Goal: Task Accomplishment & Management: Complete application form

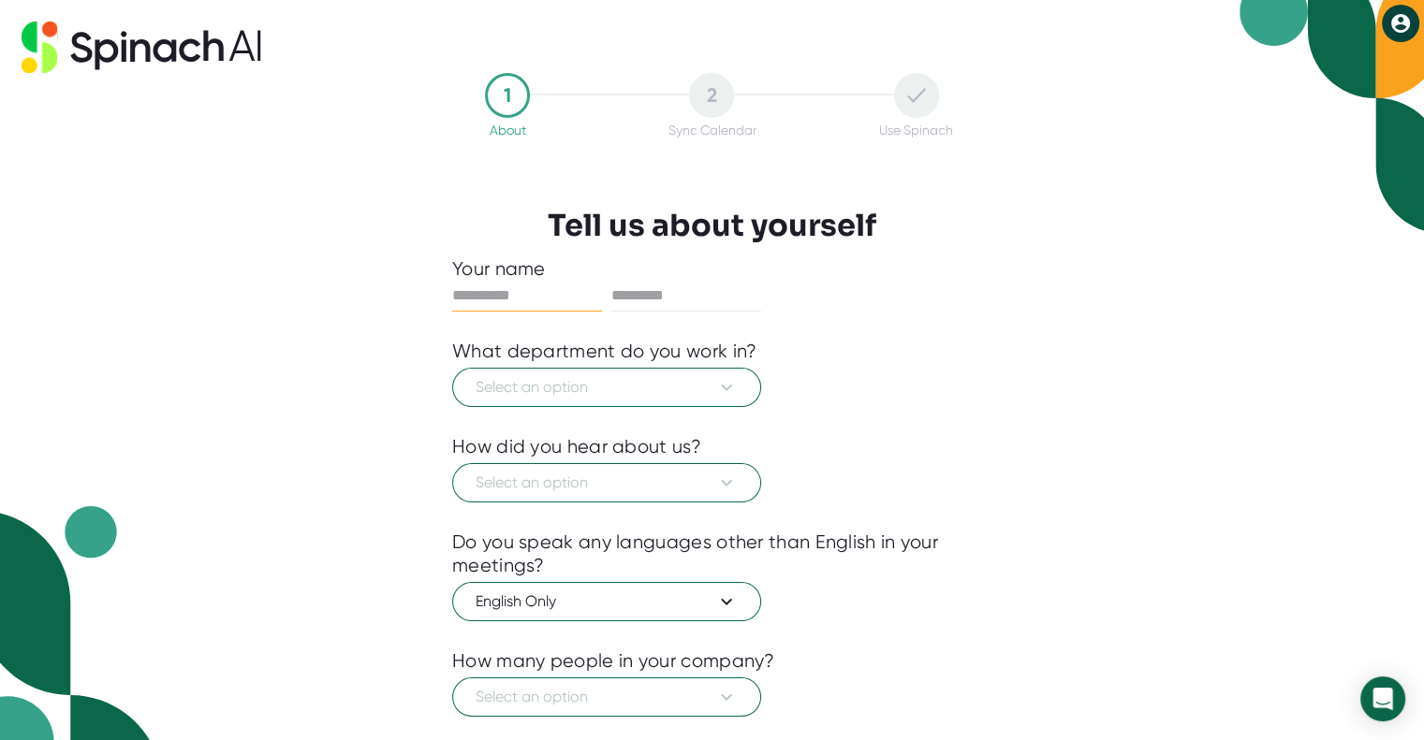
click at [1403, 20] on icon at bounding box center [1400, 23] width 19 height 19
click at [726, 94] on div "2" at bounding box center [711, 95] width 45 height 45
click at [490, 299] on input "text" at bounding box center [527, 296] width 150 height 30
type input "********"
type input "*********"
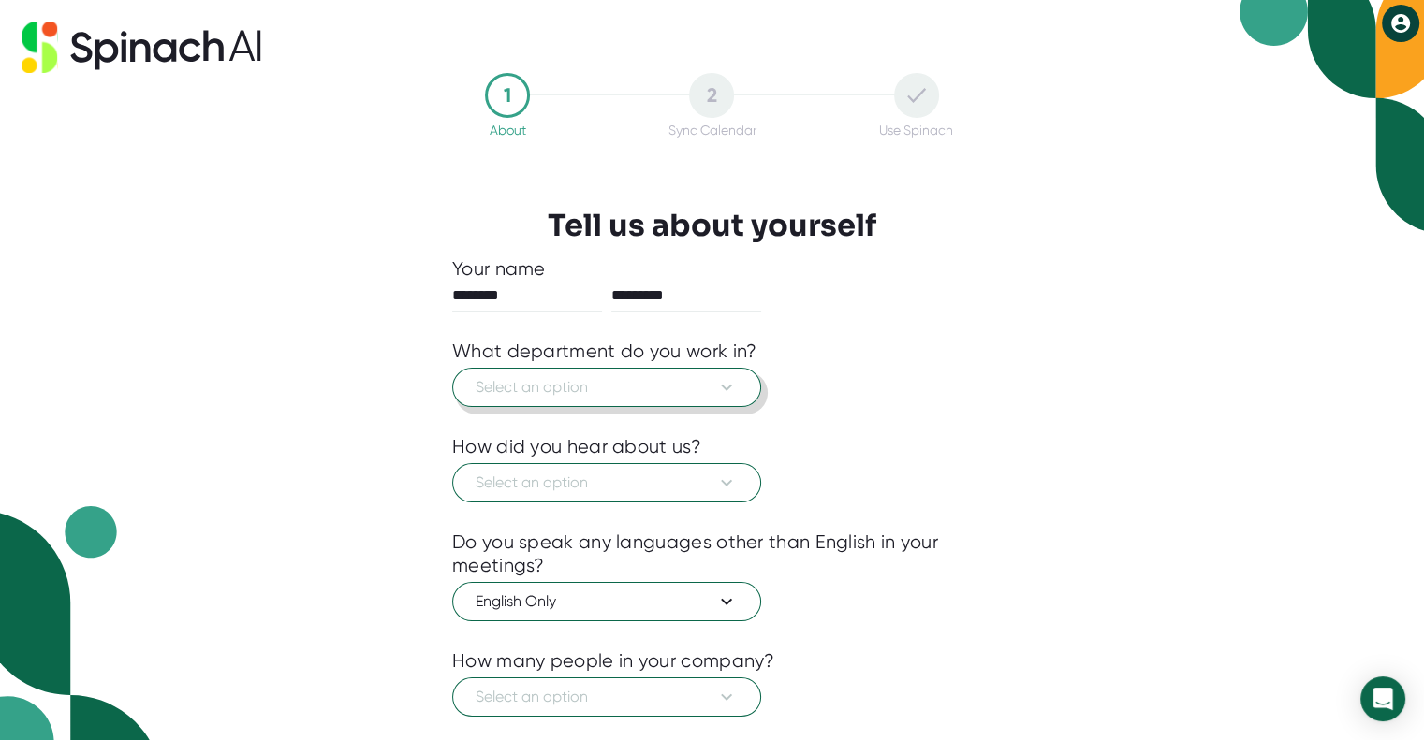
click at [715, 394] on icon at bounding box center [726, 387] width 22 height 22
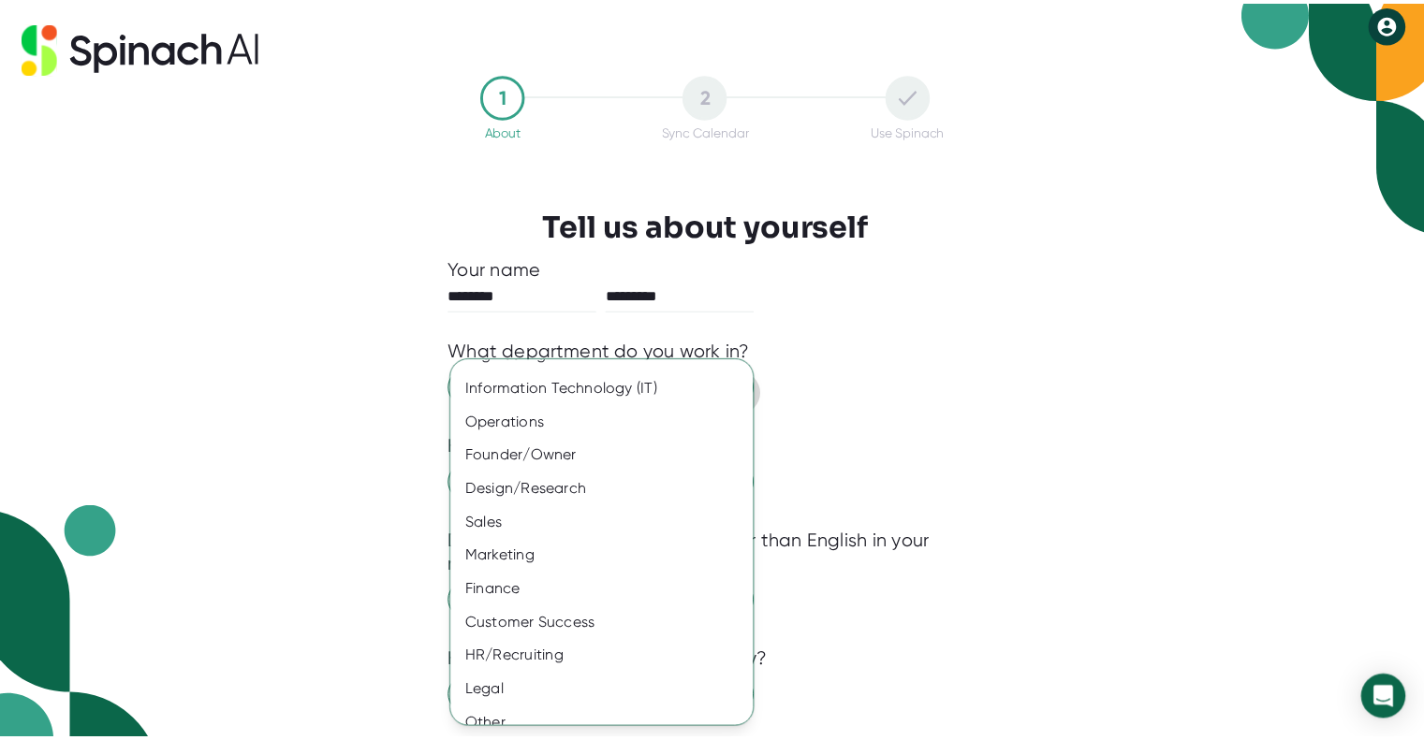
scroll to position [71, 0]
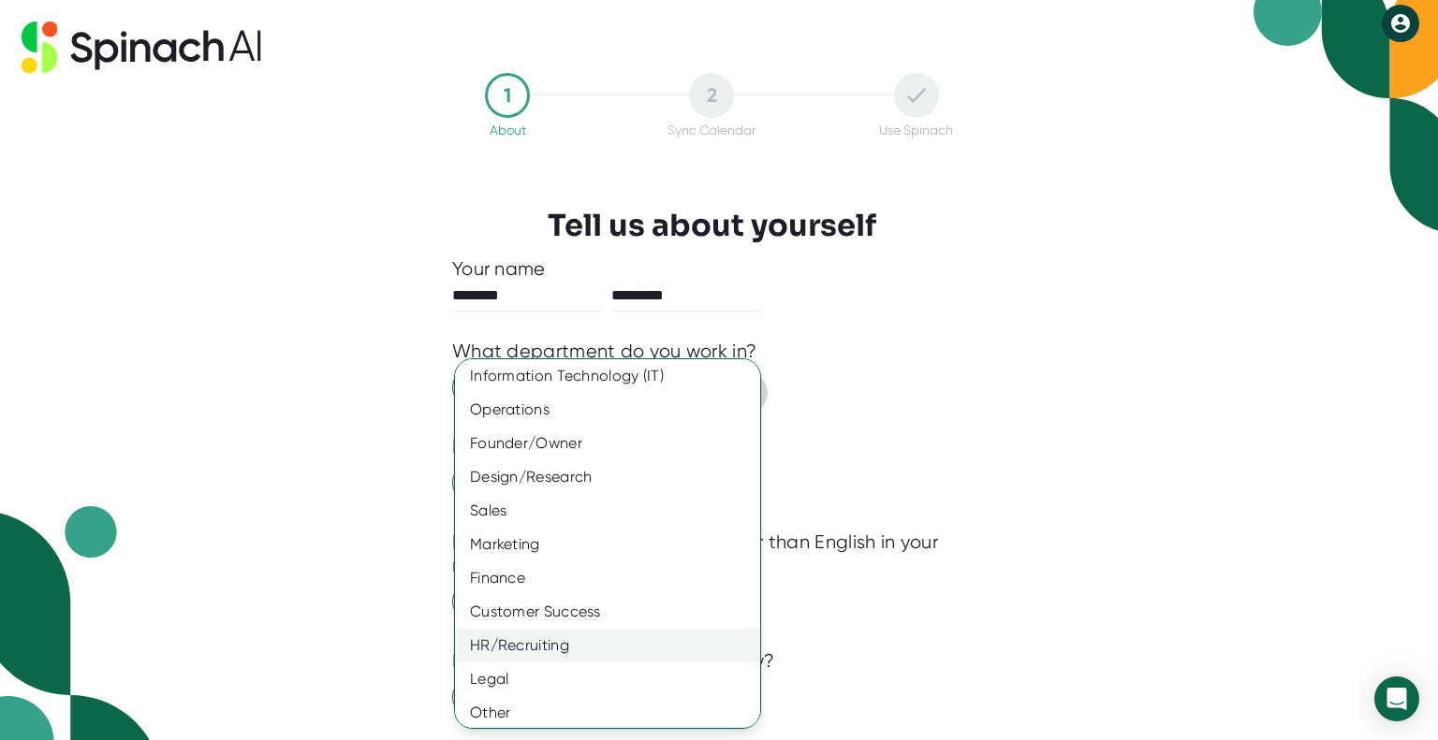
click at [584, 646] on div "HR/Recruiting" at bounding box center [614, 646] width 319 height 34
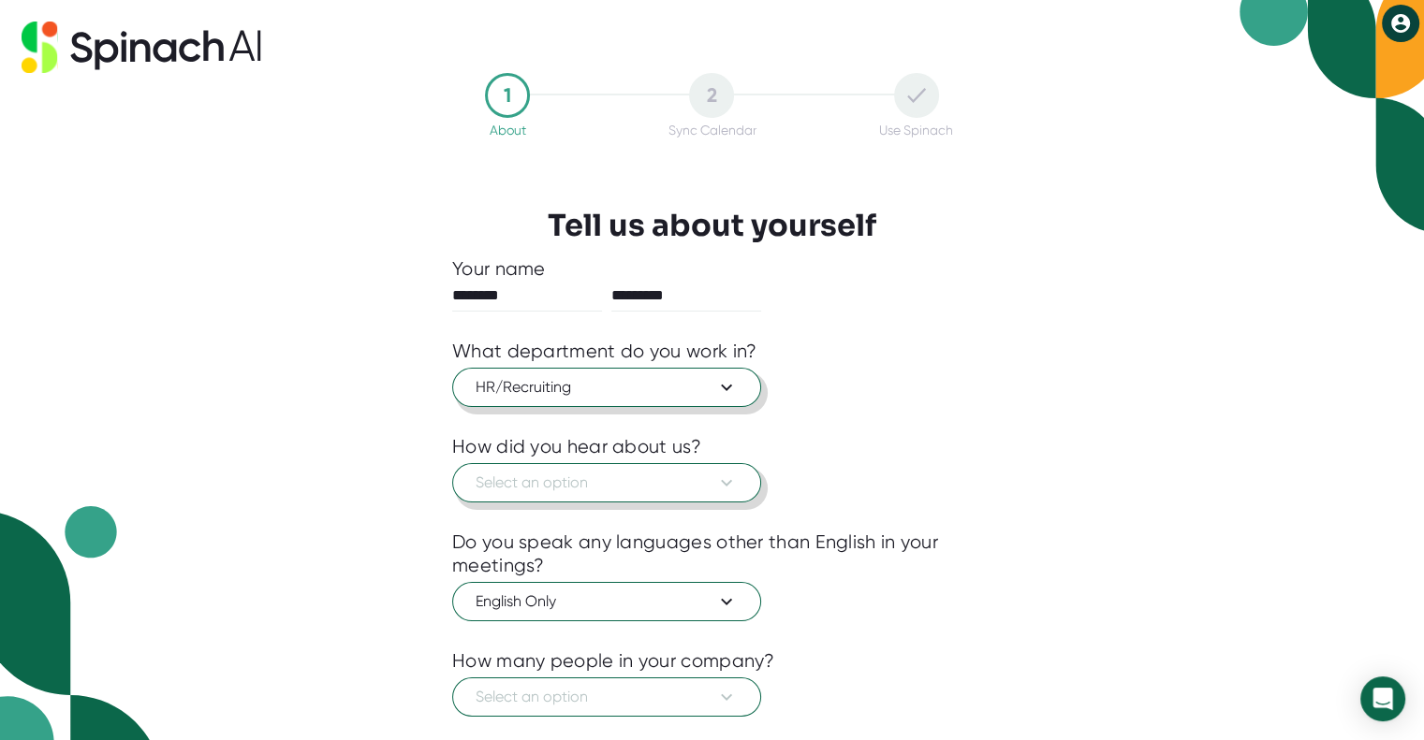
click at [726, 481] on icon at bounding box center [726, 483] width 22 height 22
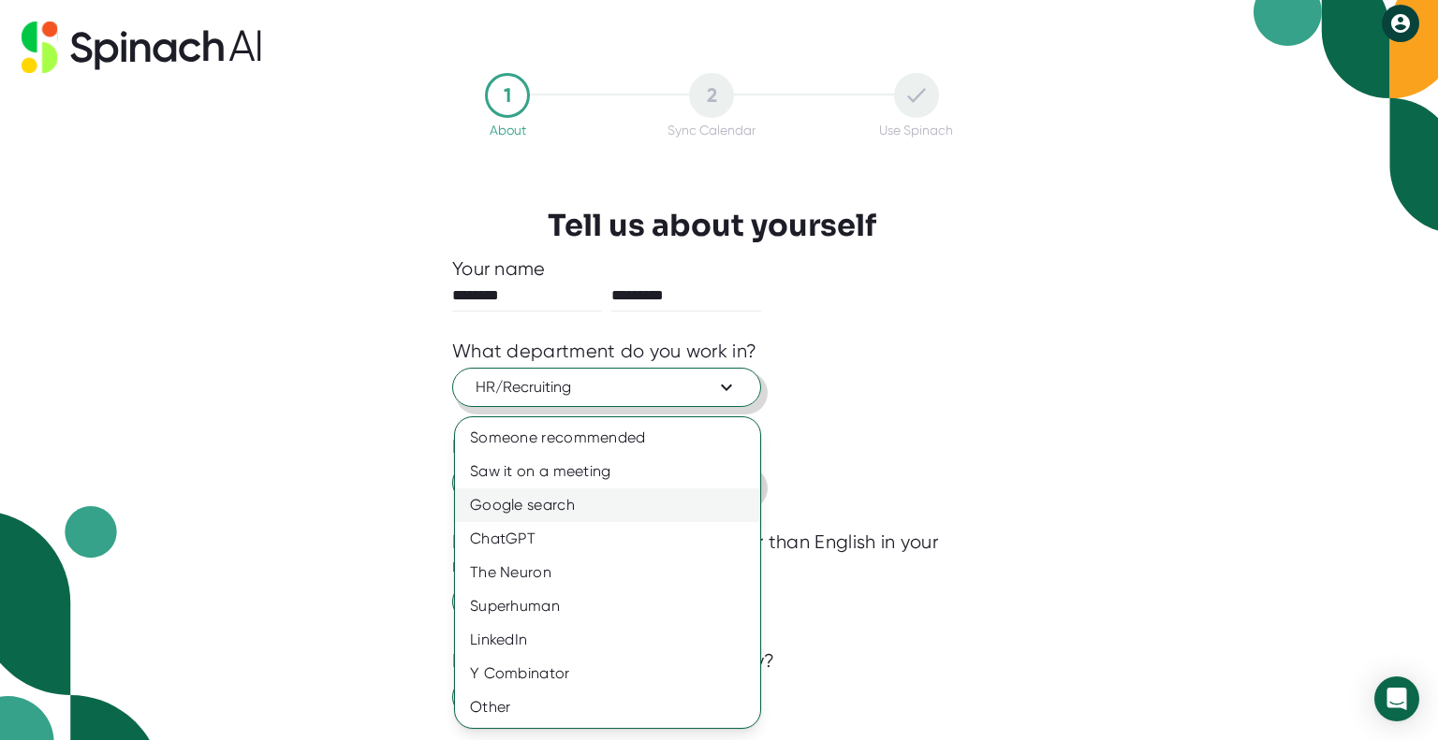
click at [591, 505] on div "Google search" at bounding box center [607, 506] width 305 height 34
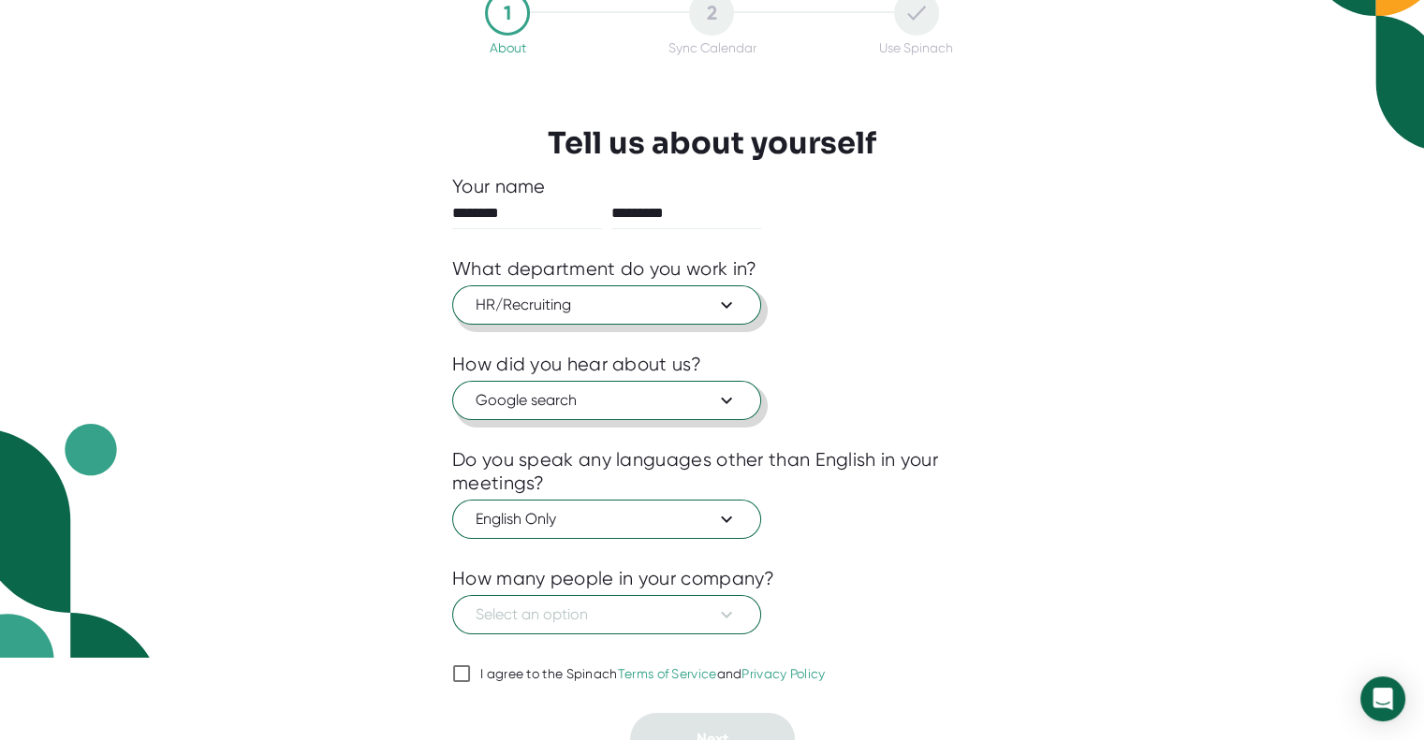
scroll to position [94, 0]
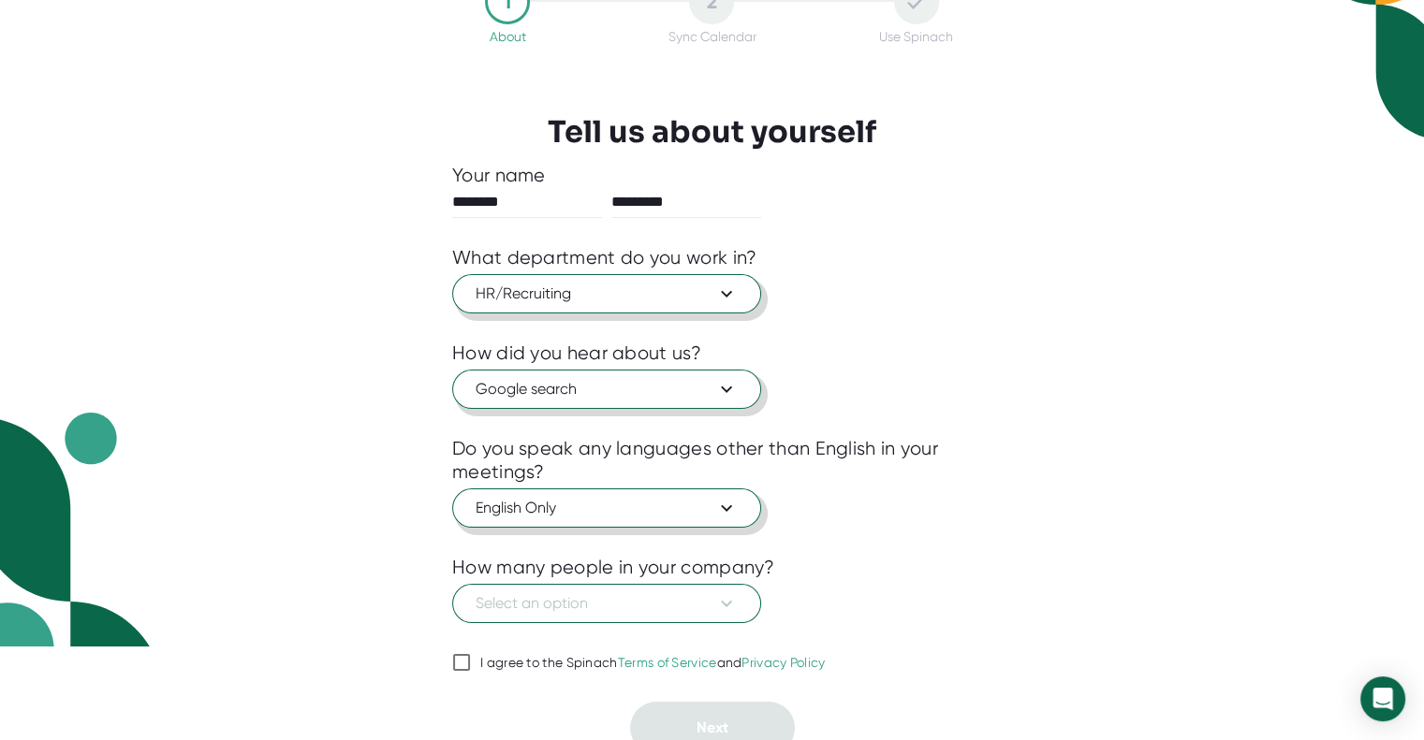
click at [739, 502] on button "English Only" at bounding box center [606, 508] width 309 height 39
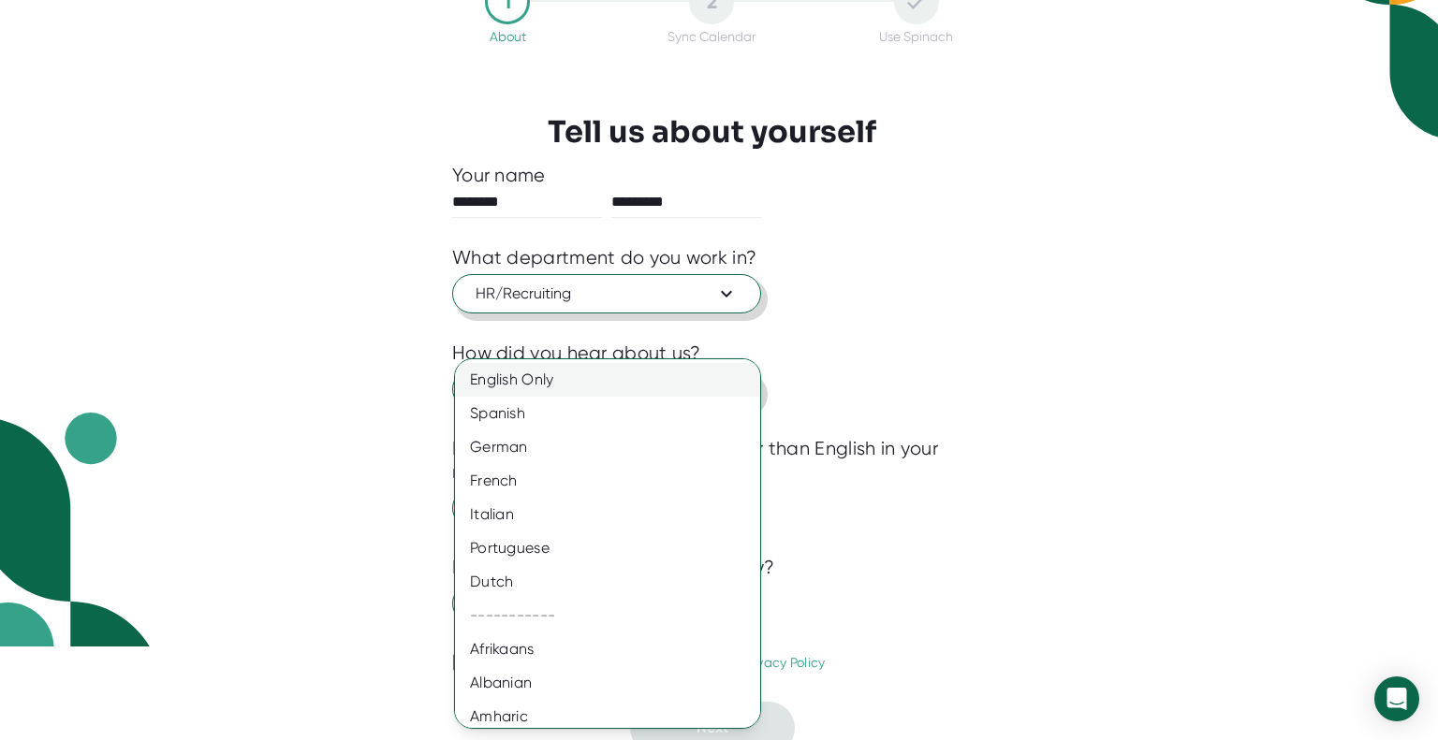
click at [566, 379] on div "English Only" at bounding box center [614, 380] width 319 height 34
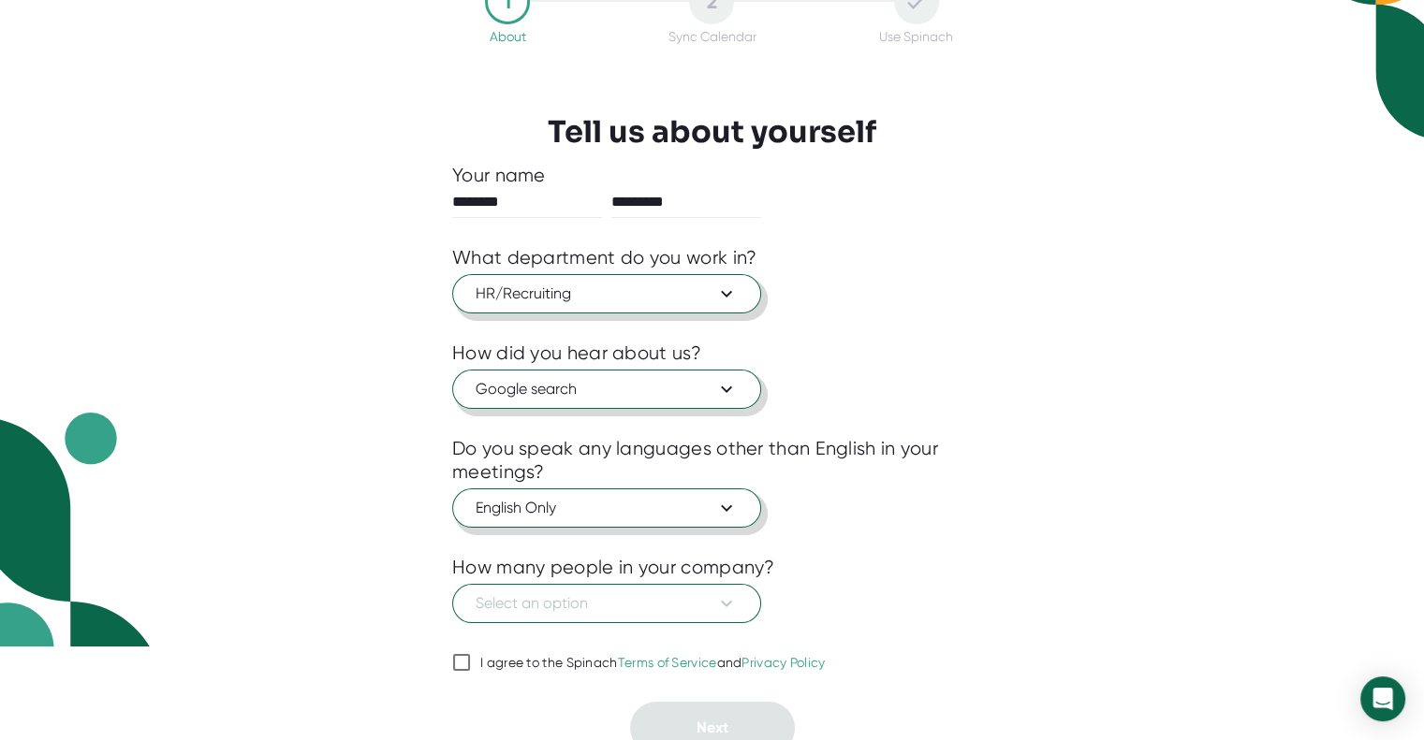
scroll to position [105, 0]
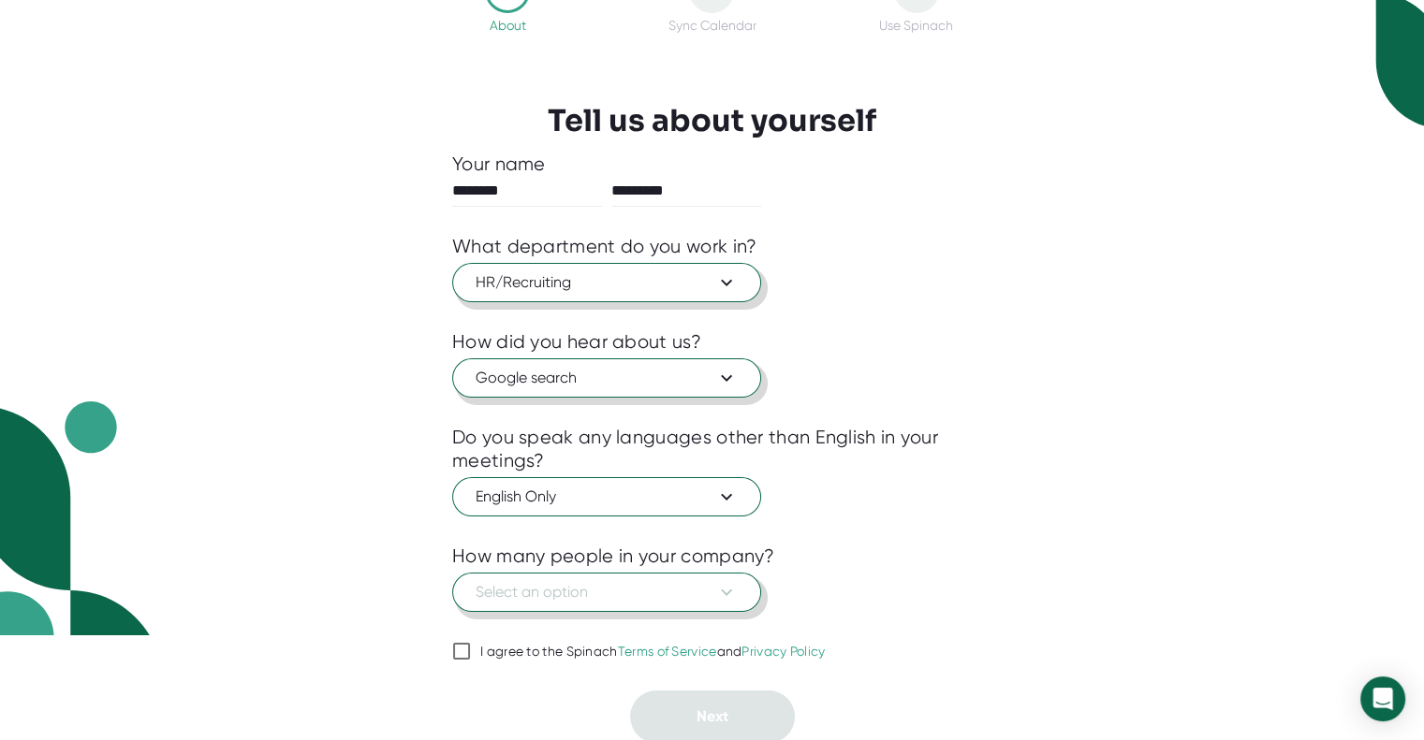
click at [744, 601] on button "Select an option" at bounding box center [606, 592] width 309 height 39
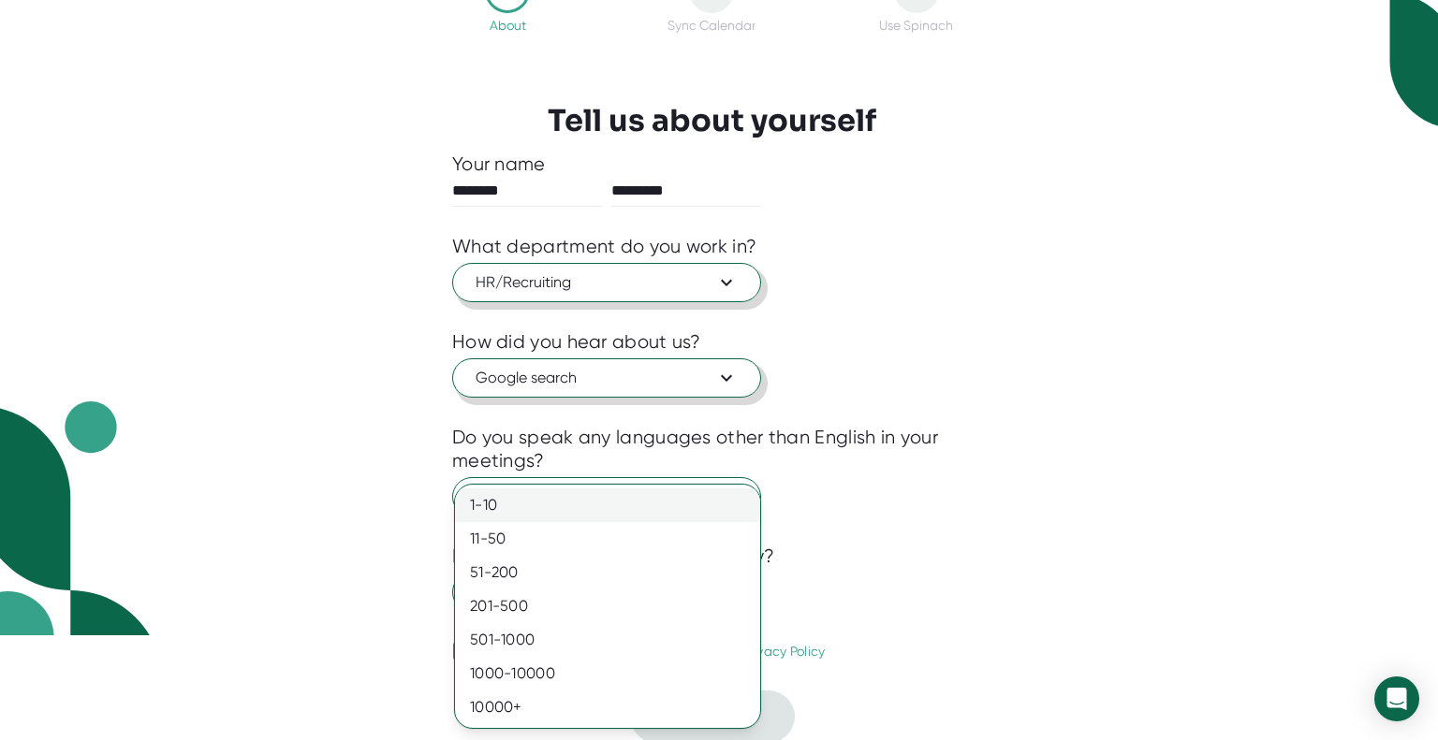
click at [499, 499] on div "1-10" at bounding box center [607, 506] width 305 height 34
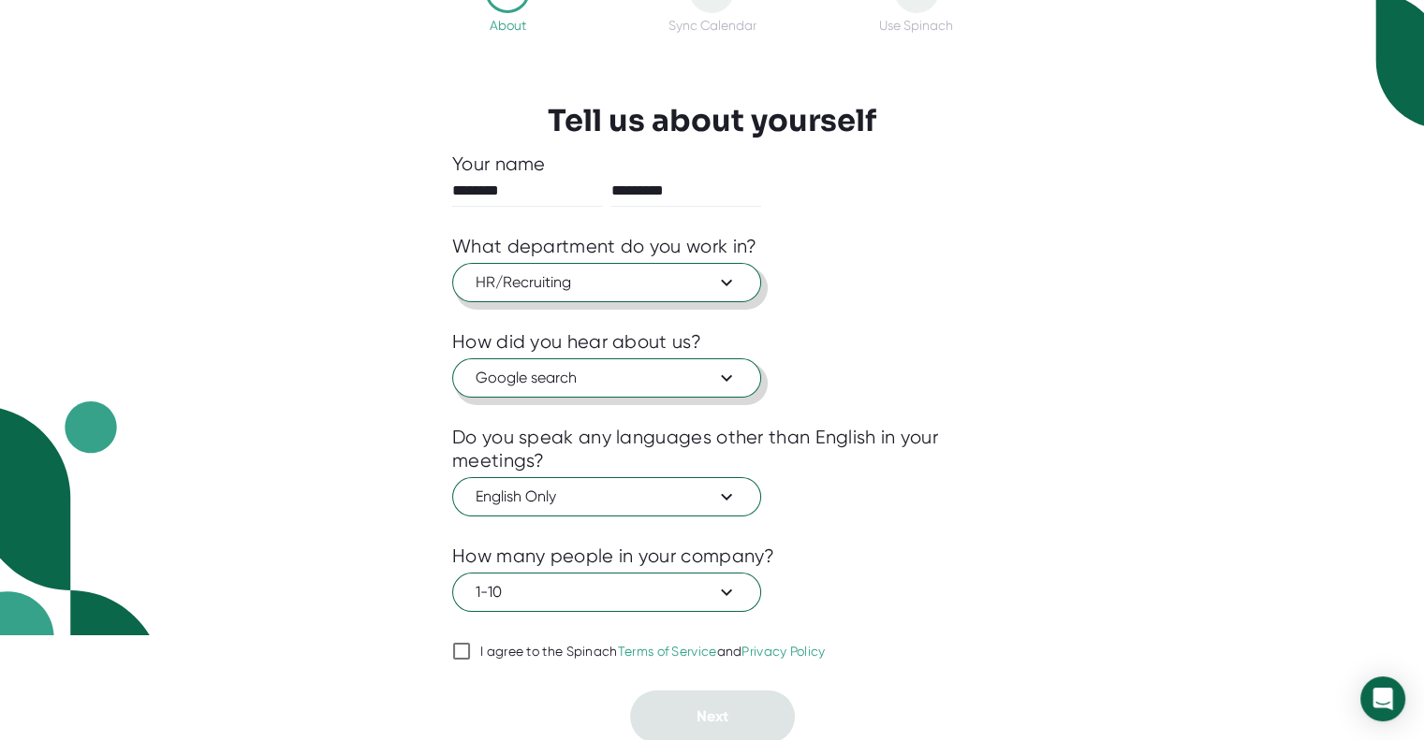
click at [459, 640] on input "I agree to the Spinach Terms of Service and Privacy Policy" at bounding box center [461, 651] width 19 height 22
checkbox input "true"
click at [728, 709] on button "Next" at bounding box center [712, 717] width 165 height 52
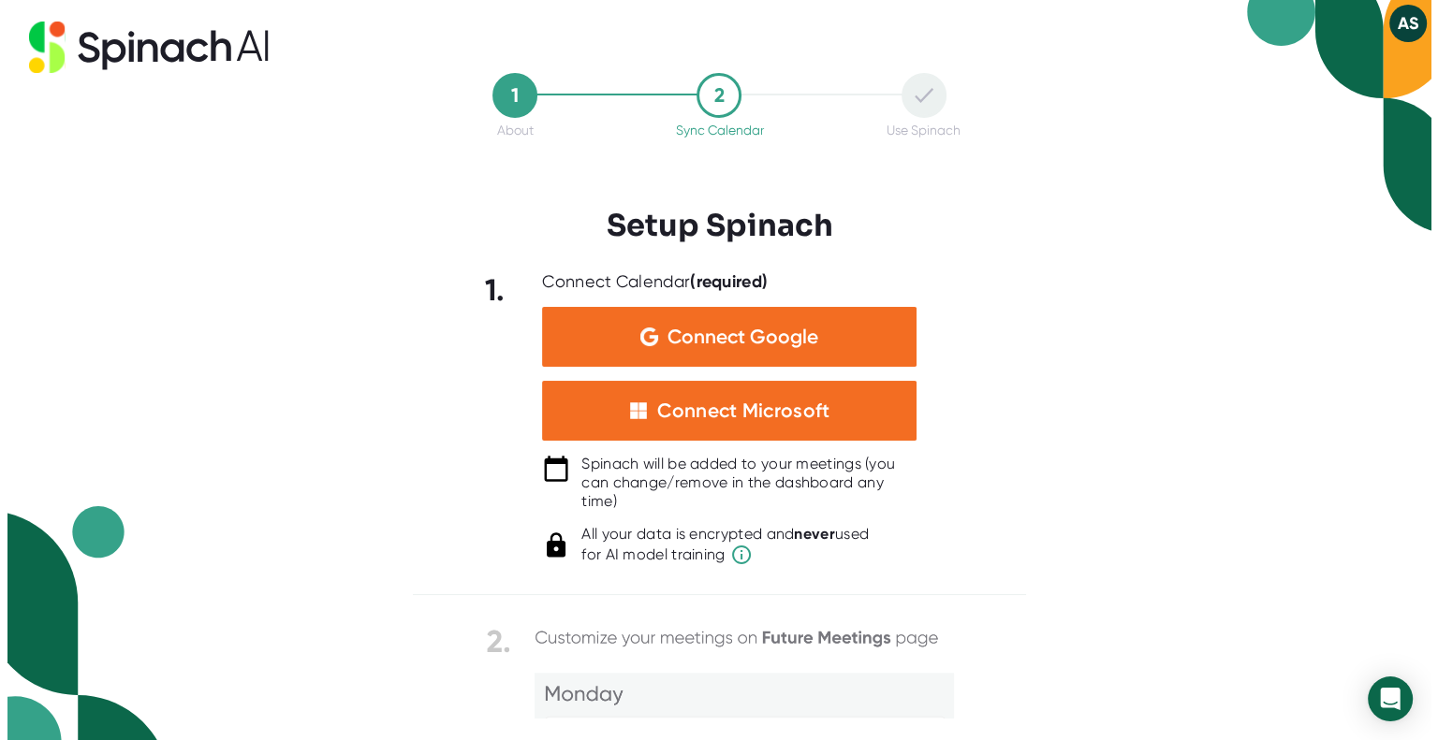
scroll to position [0, 0]
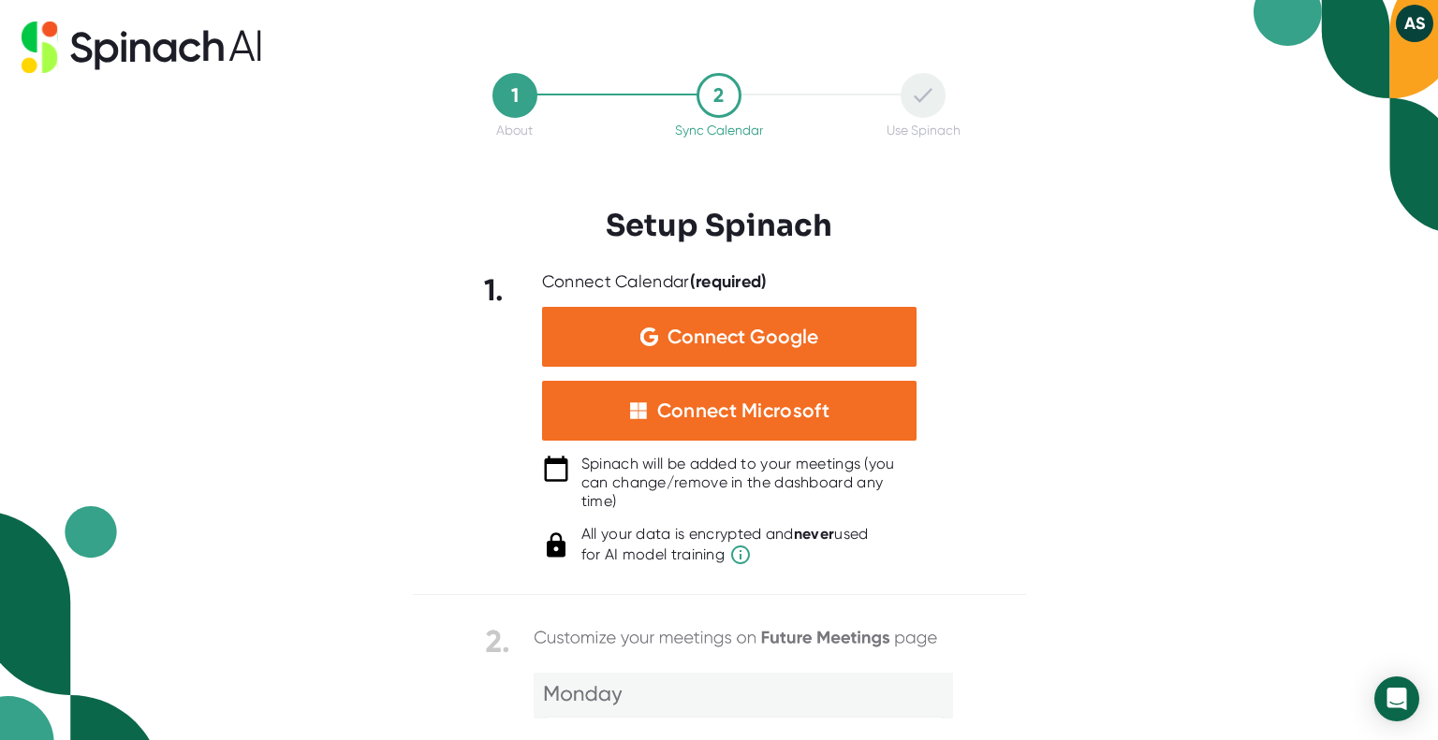
click at [921, 95] on icon at bounding box center [923, 95] width 19 height 15
click at [1412, 20] on button "AS" at bounding box center [1414, 23] width 37 height 37
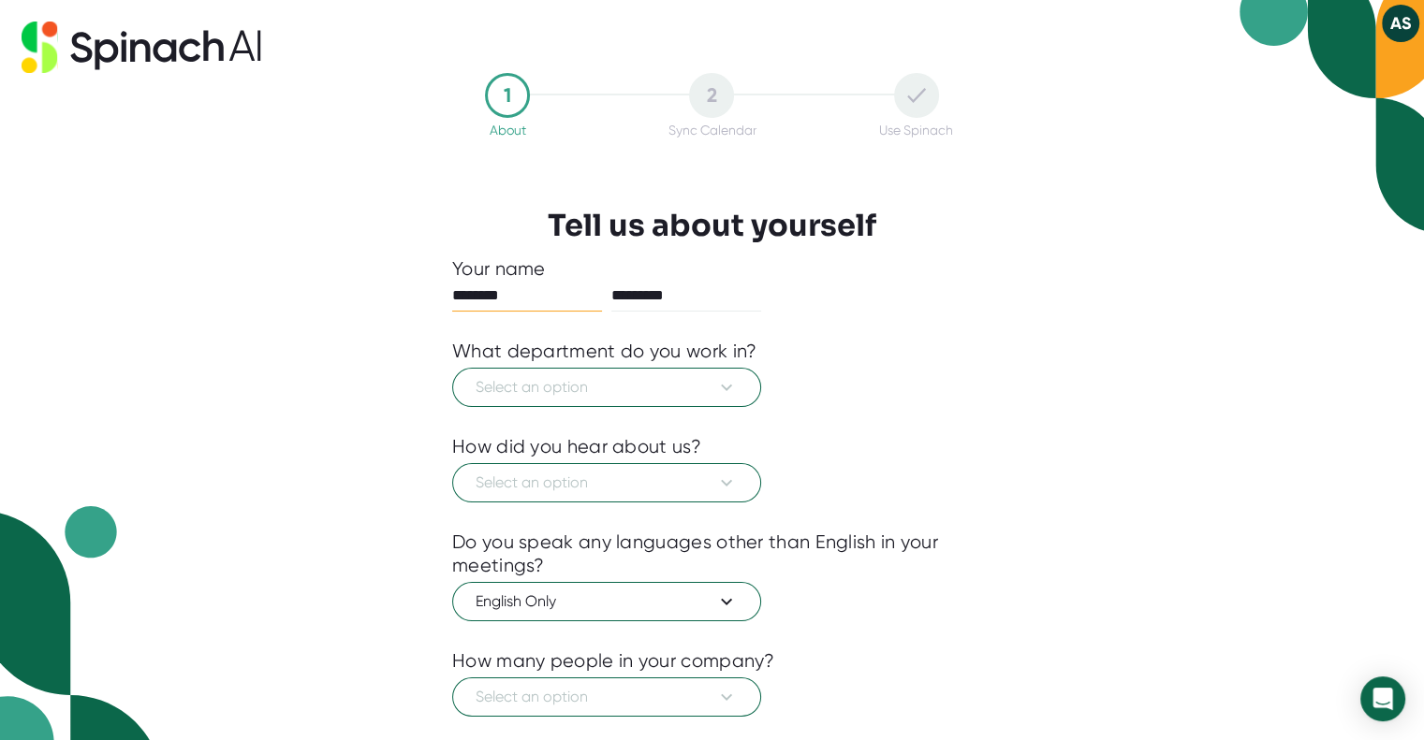
scroll to position [105, 0]
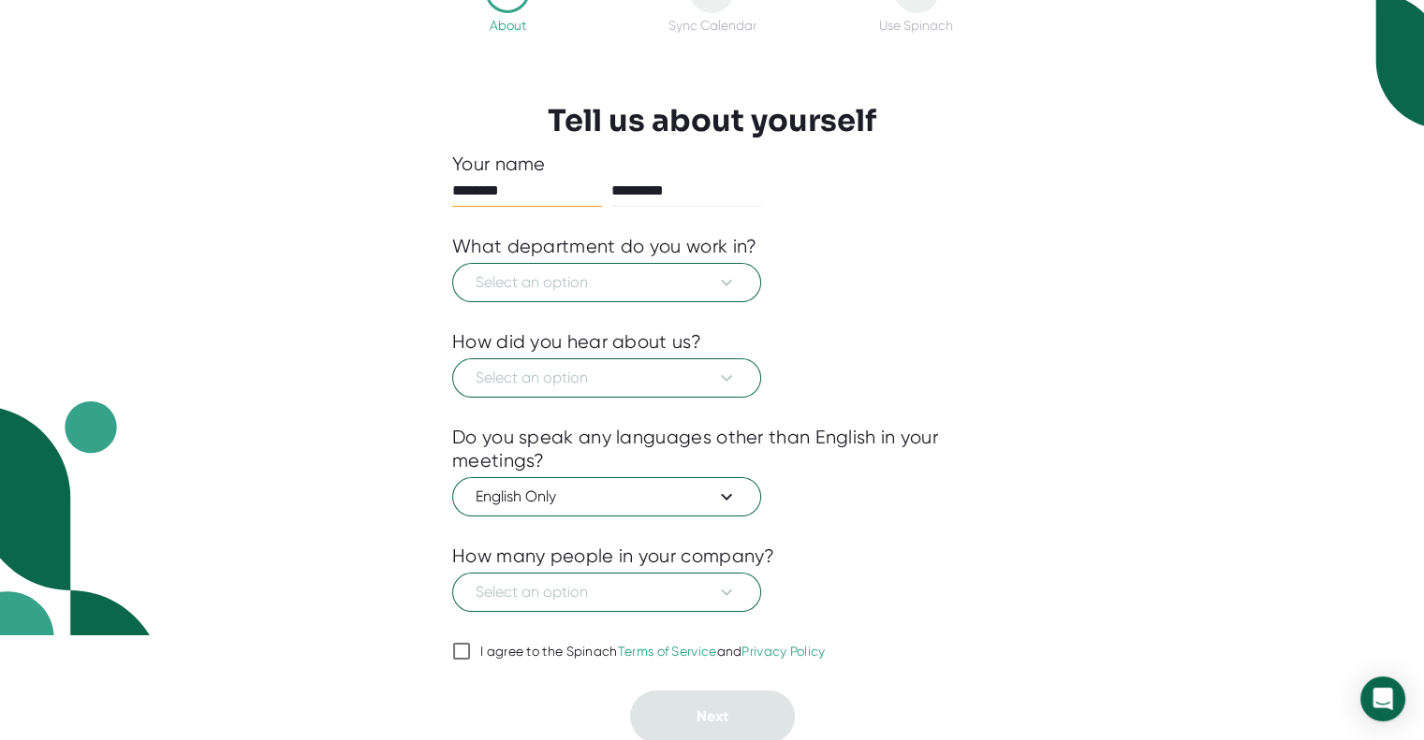
click at [462, 651] on input "I agree to the Spinach Terms of Service and Privacy Policy" at bounding box center [461, 651] width 19 height 22
checkbox input "true"
click at [716, 583] on icon at bounding box center [726, 592] width 22 height 22
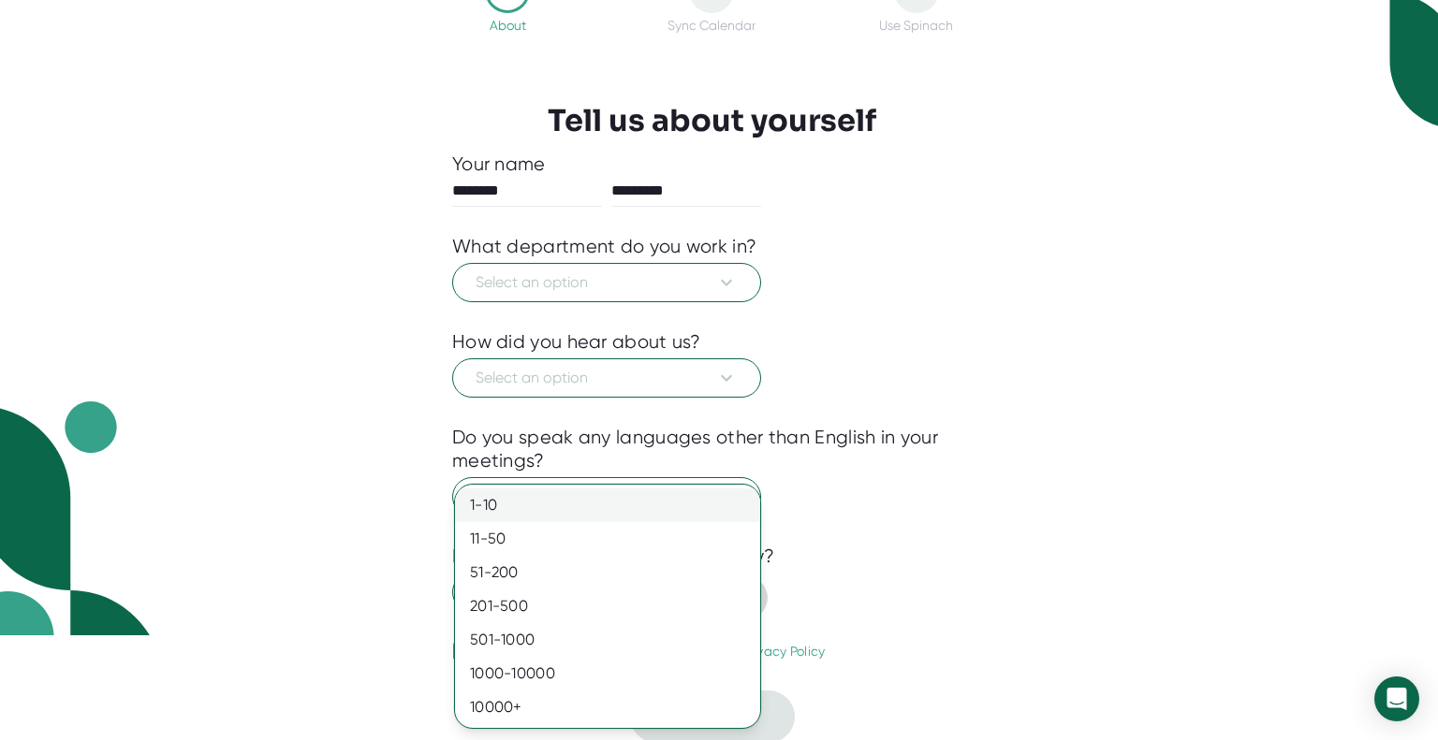
click at [520, 507] on div "1-10" at bounding box center [607, 506] width 305 height 34
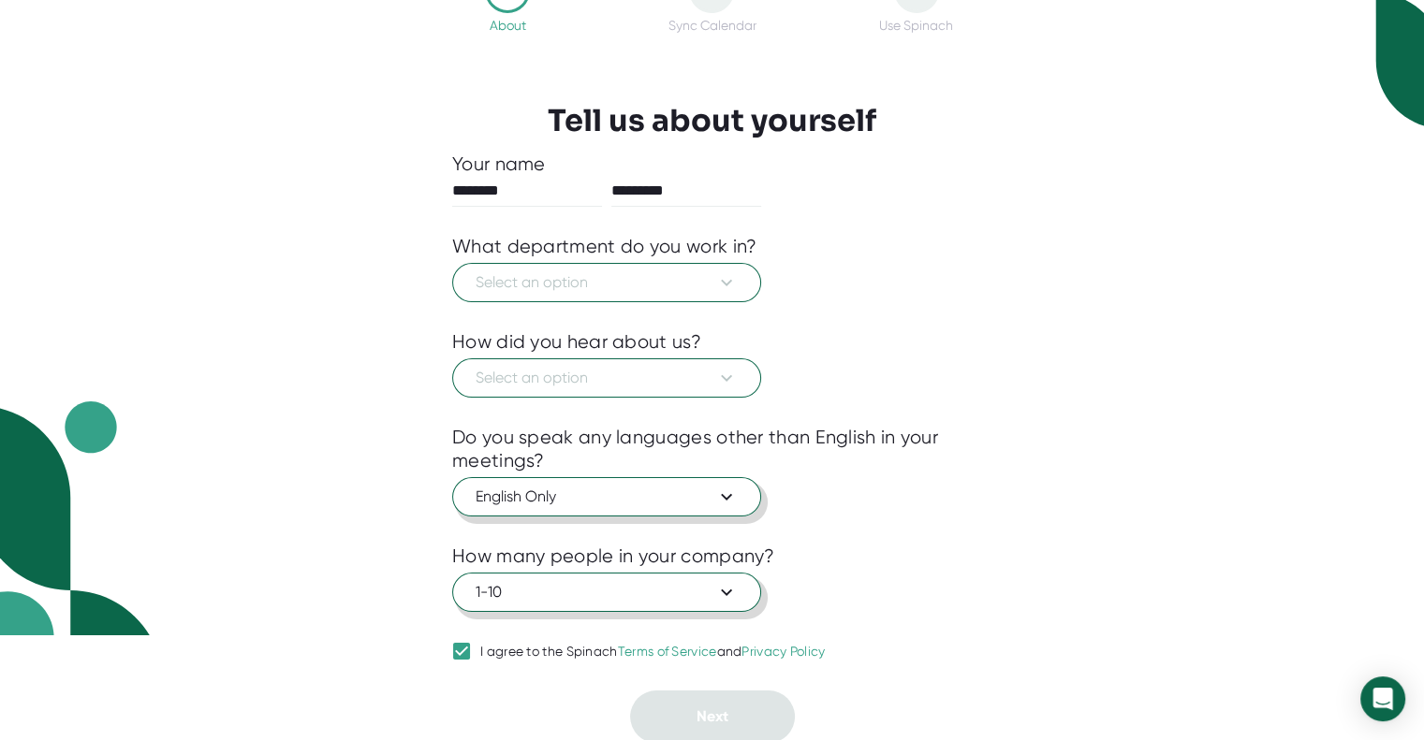
click at [520, 486] on span "English Only" at bounding box center [607, 497] width 262 height 22
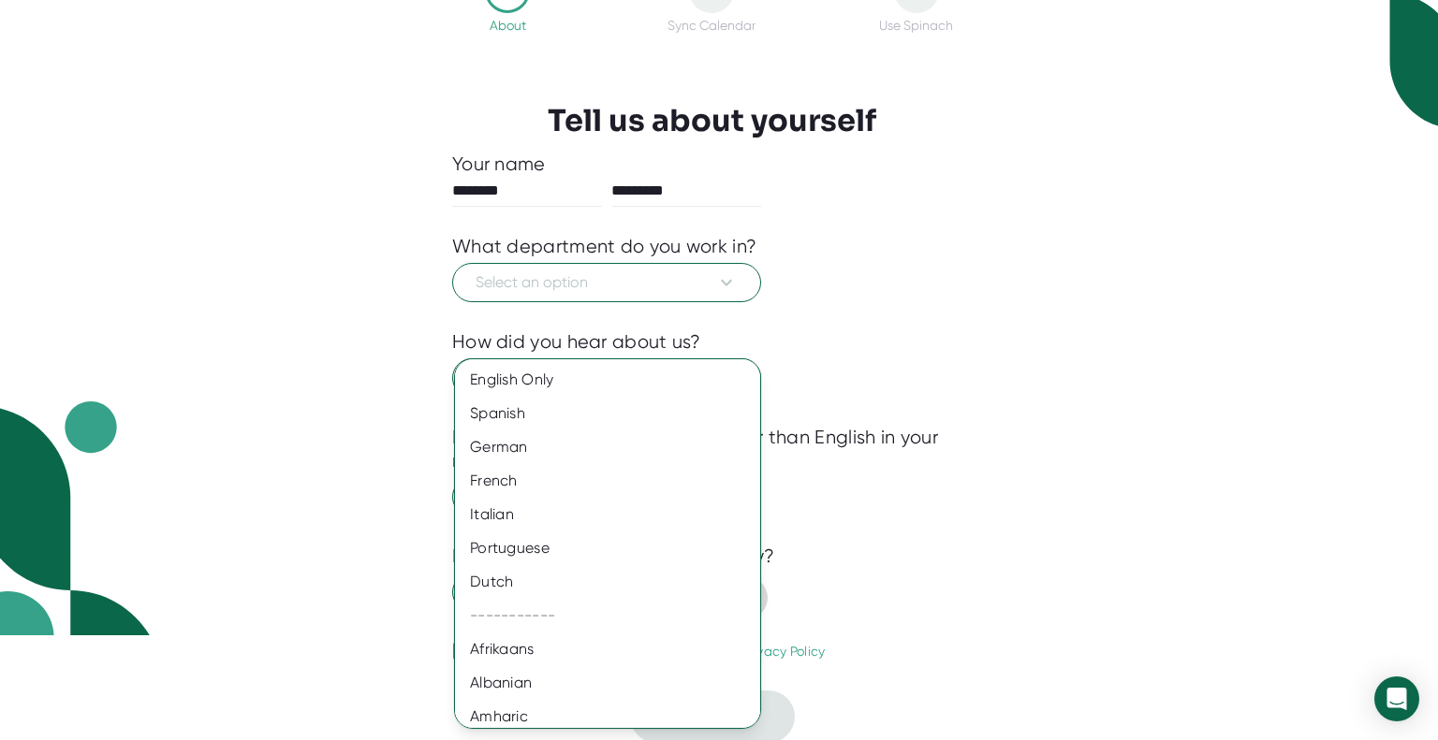
click at [926, 288] on div at bounding box center [719, 370] width 1438 height 740
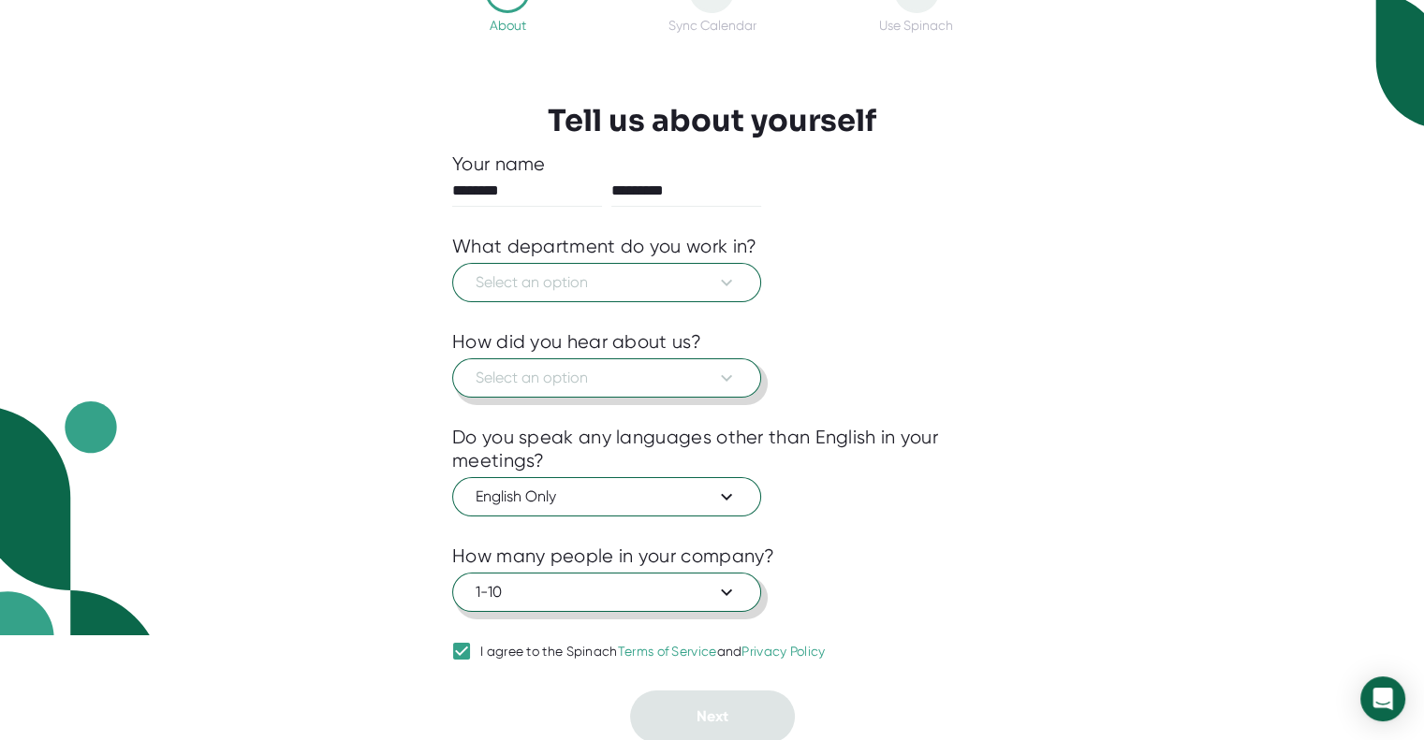
click at [683, 373] on span "Select an option" at bounding box center [607, 378] width 262 height 22
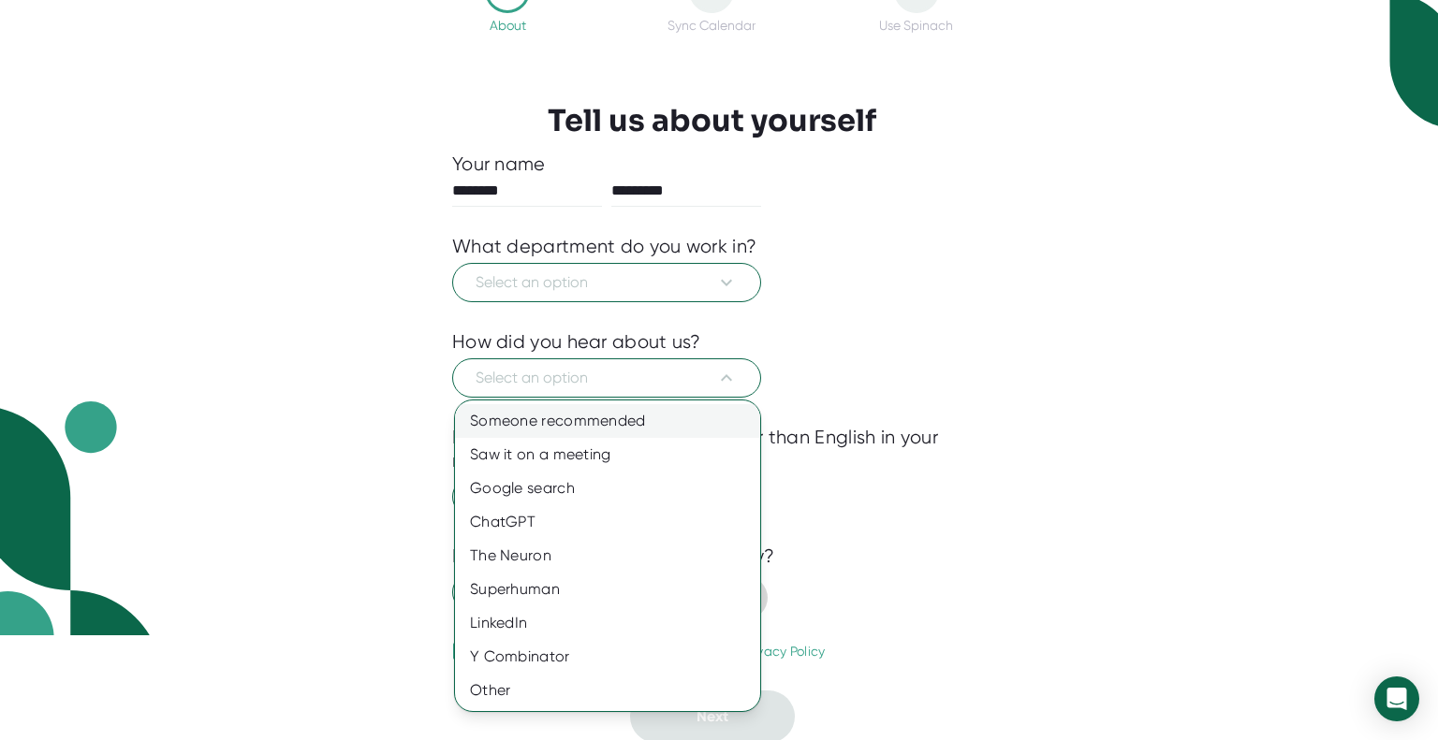
click at [570, 426] on div "Someone recommended" at bounding box center [607, 421] width 305 height 34
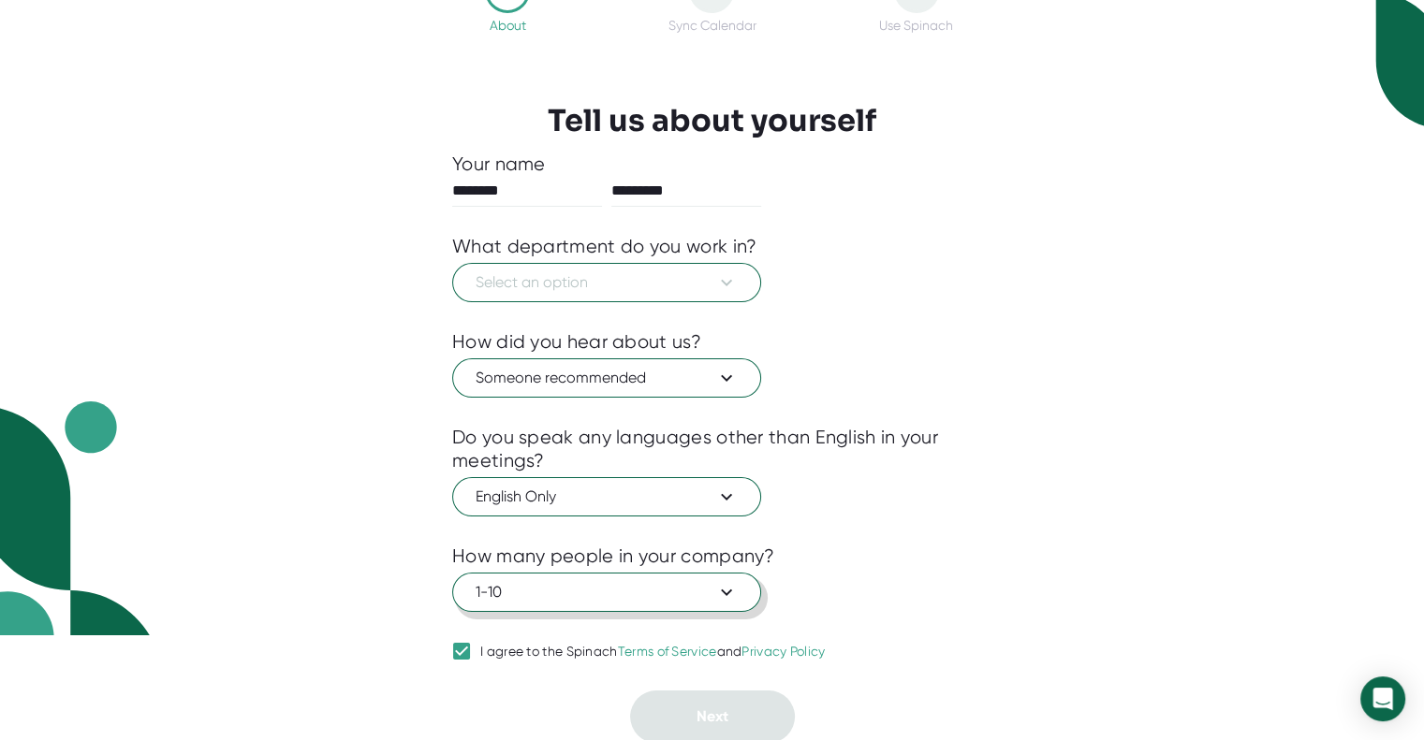
click at [578, 302] on div at bounding box center [711, 316] width 519 height 28
click at [563, 276] on span "Select an option" at bounding box center [607, 282] width 262 height 22
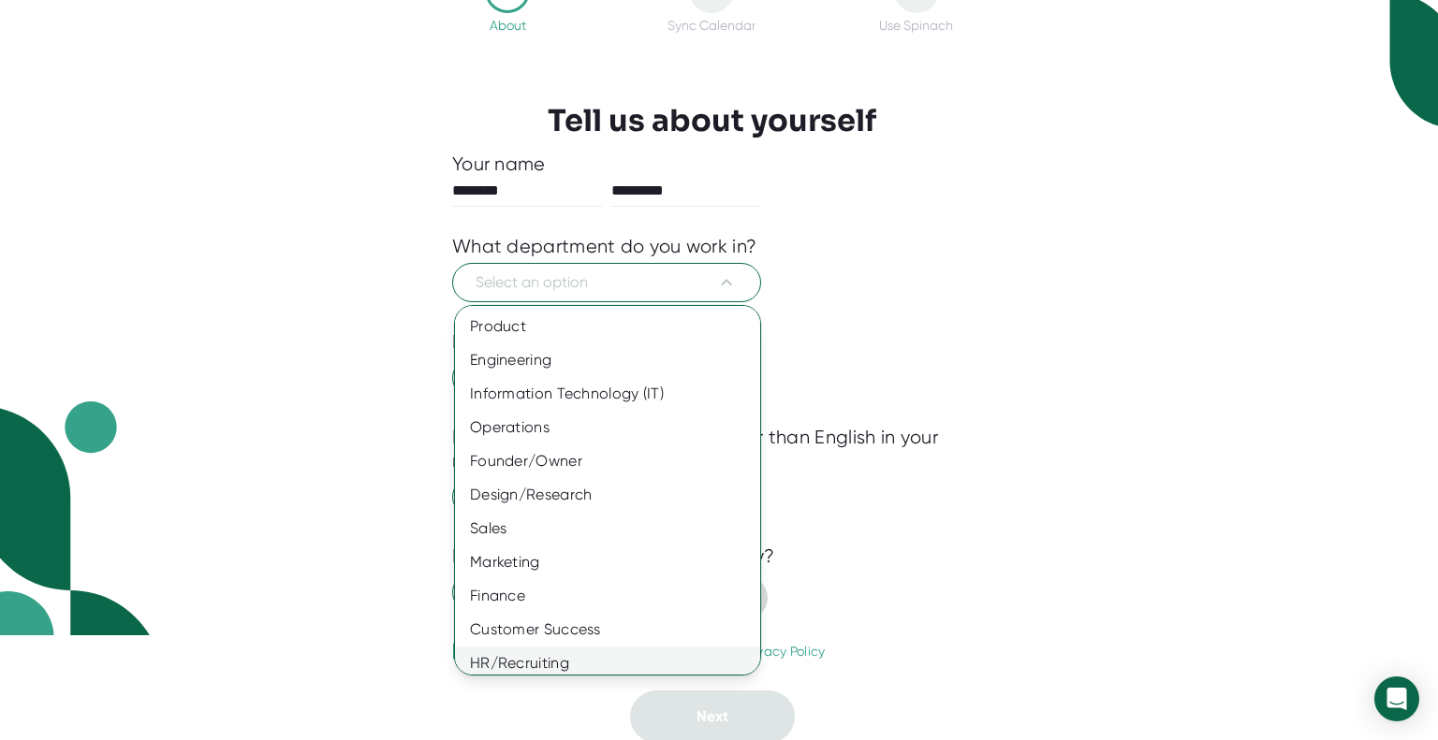
click at [543, 662] on div "HR/Recruiting" at bounding box center [614, 664] width 319 height 34
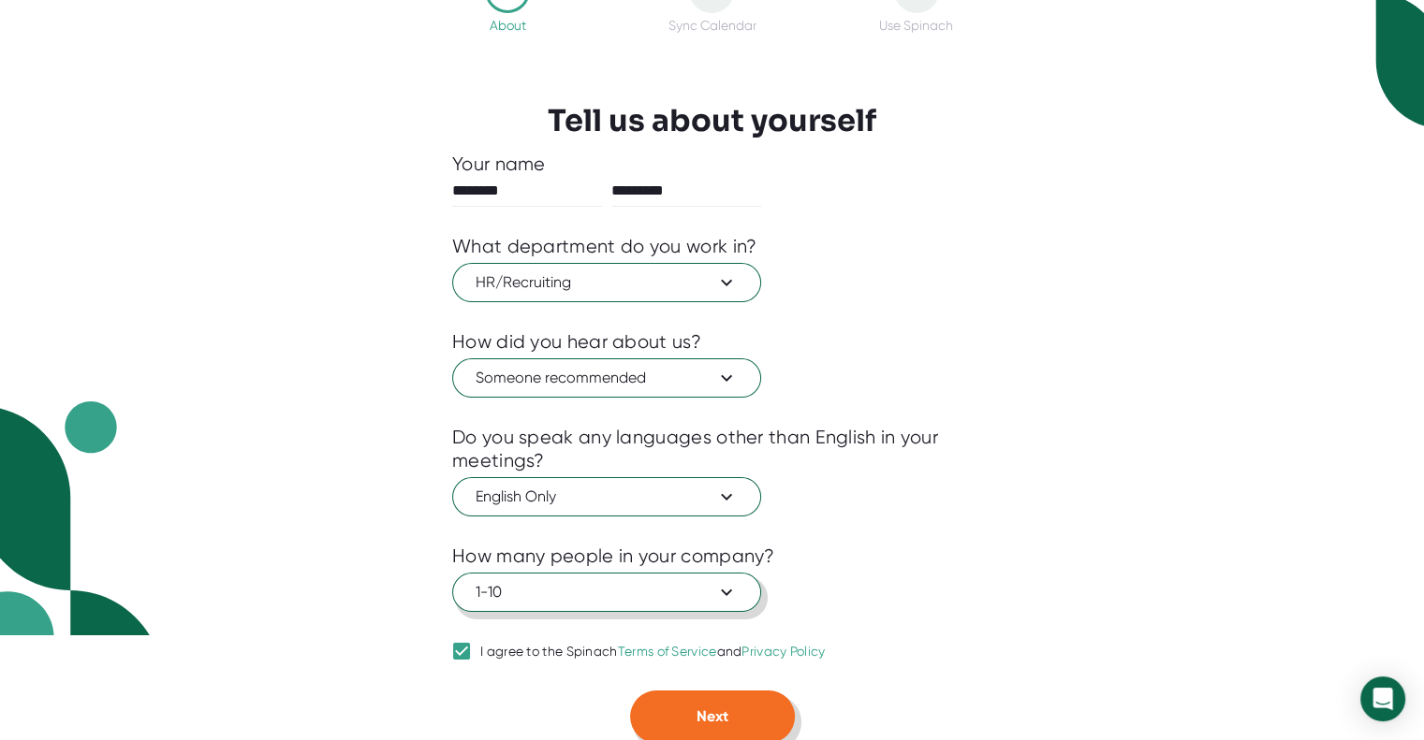
click at [724, 718] on span "Next" at bounding box center [712, 717] width 32 height 18
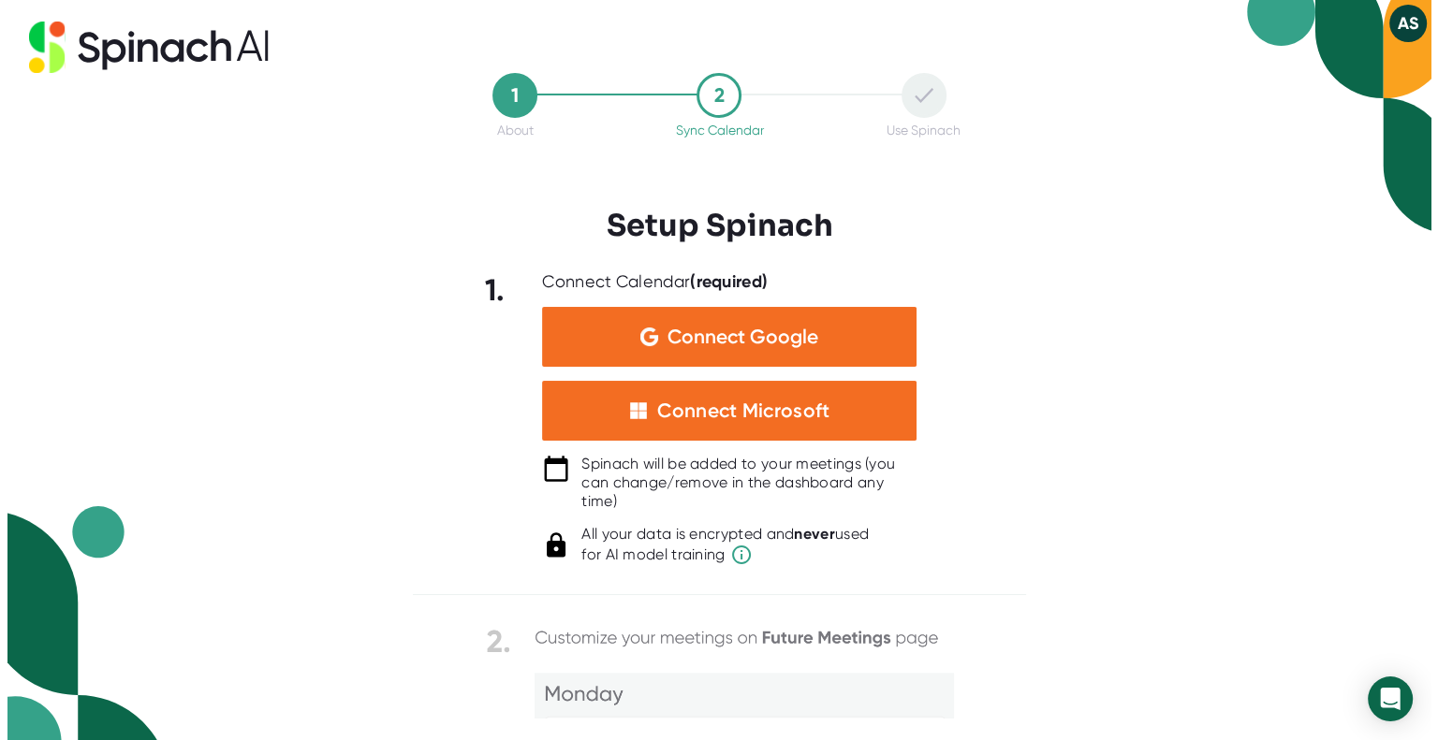
scroll to position [0, 0]
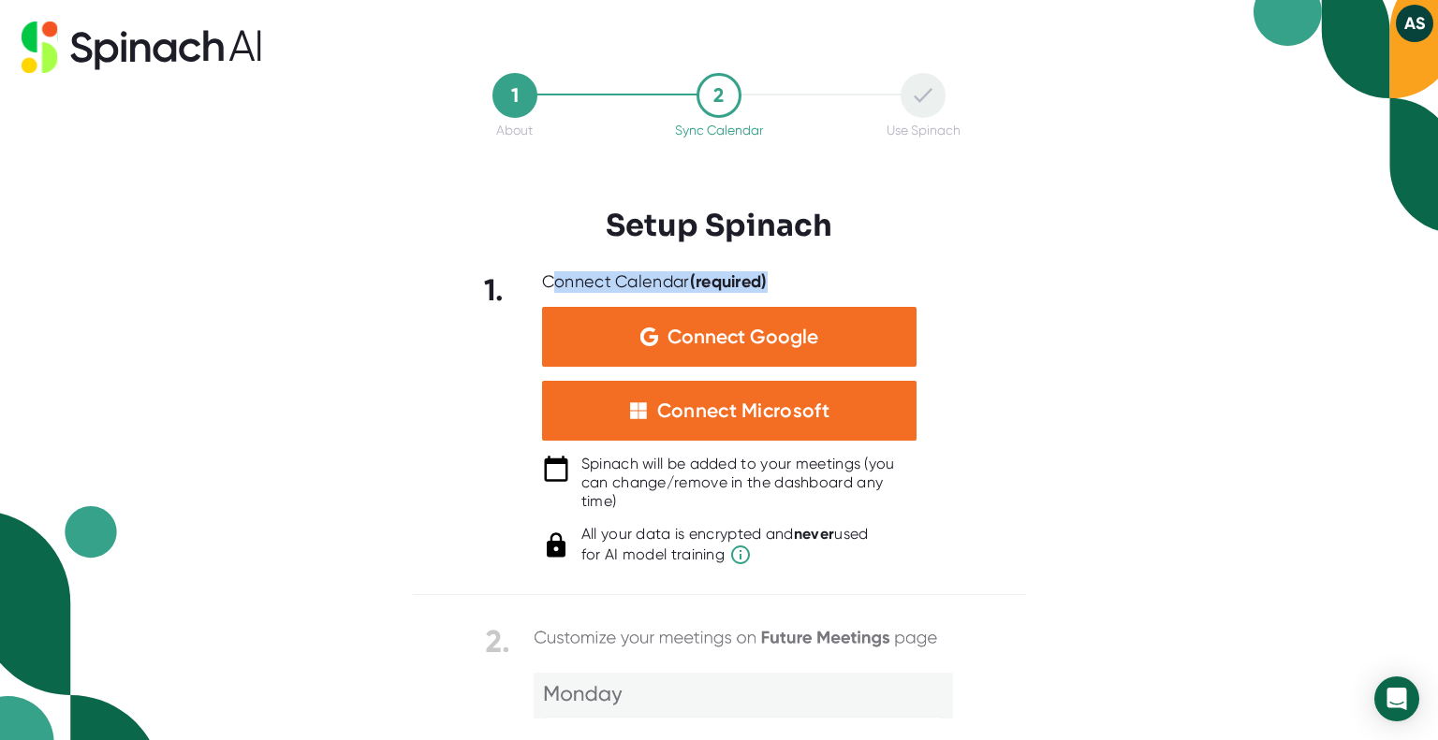
drag, startPoint x: 591, startPoint y: 279, endPoint x: 678, endPoint y: 293, distance: 88.2
click at [678, 293] on div "Connect Calendar (required) Connect Google Connect Microsoft Spinach will be ad…" at bounding box center [729, 418] width 374 height 295
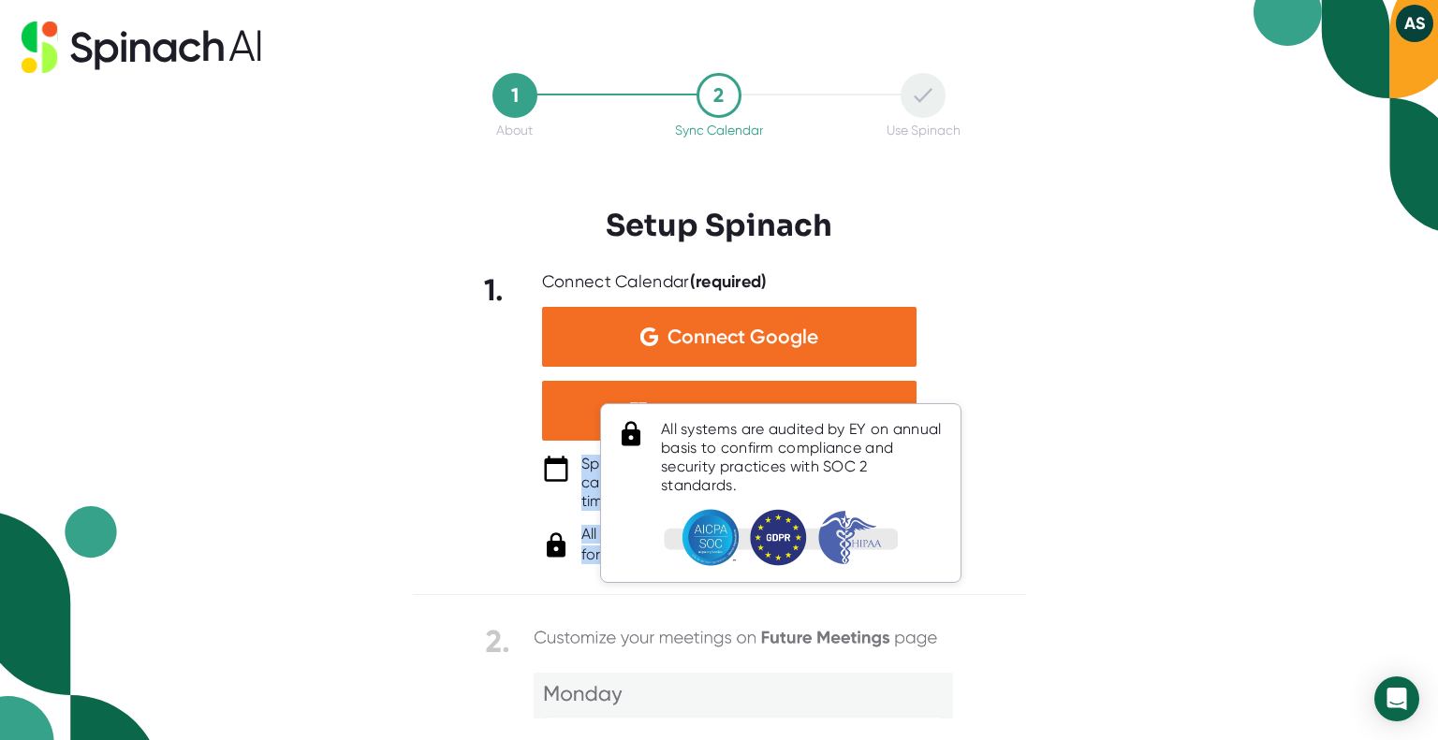
drag, startPoint x: 581, startPoint y: 467, endPoint x: 734, endPoint y: 556, distance: 176.6
click at [734, 556] on body "AS 1 About 2 Sync Calendar Use Spinach Setup Spinach 1. Connect Calendar (requi…" at bounding box center [719, 370] width 1438 height 740
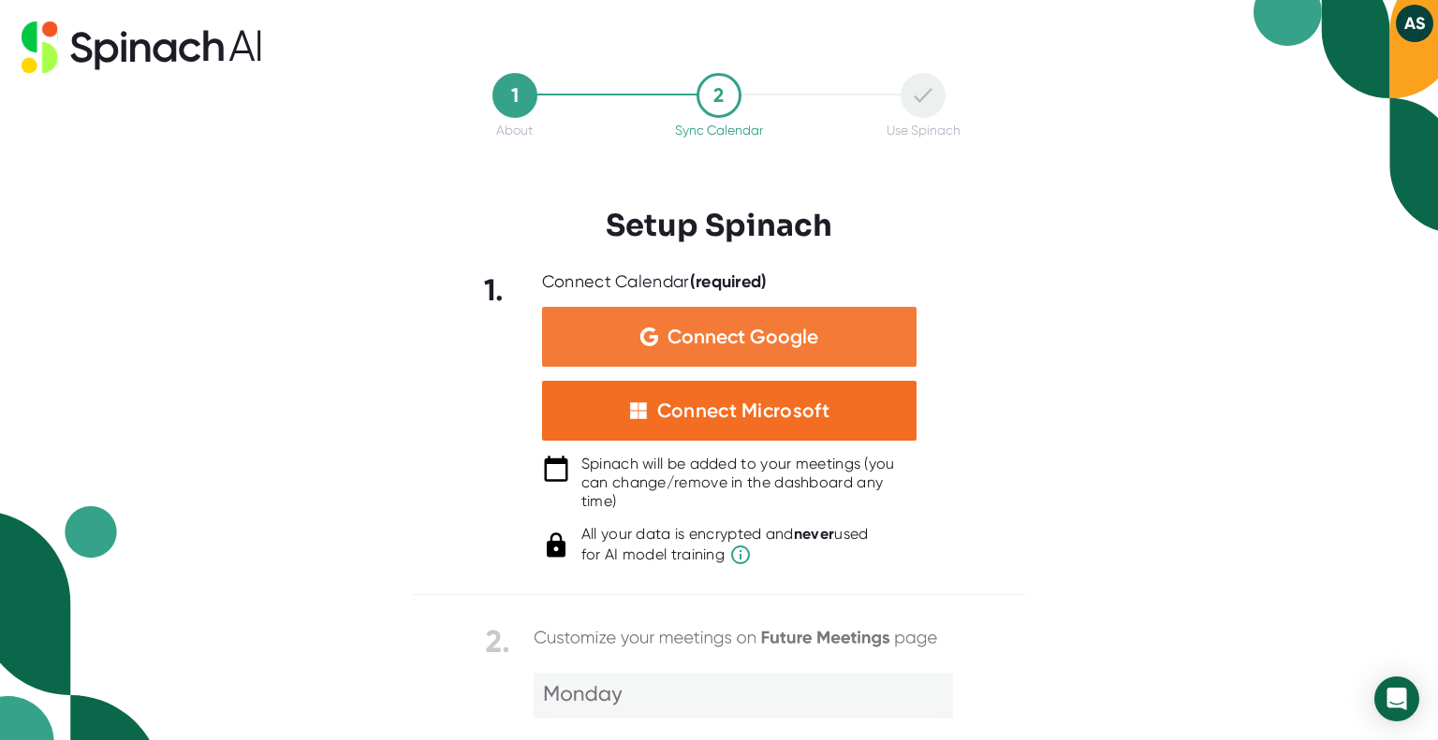
click at [748, 334] on span "Connect Google" at bounding box center [742, 337] width 151 height 19
click at [670, 328] on span "Connect Google" at bounding box center [742, 337] width 151 height 19
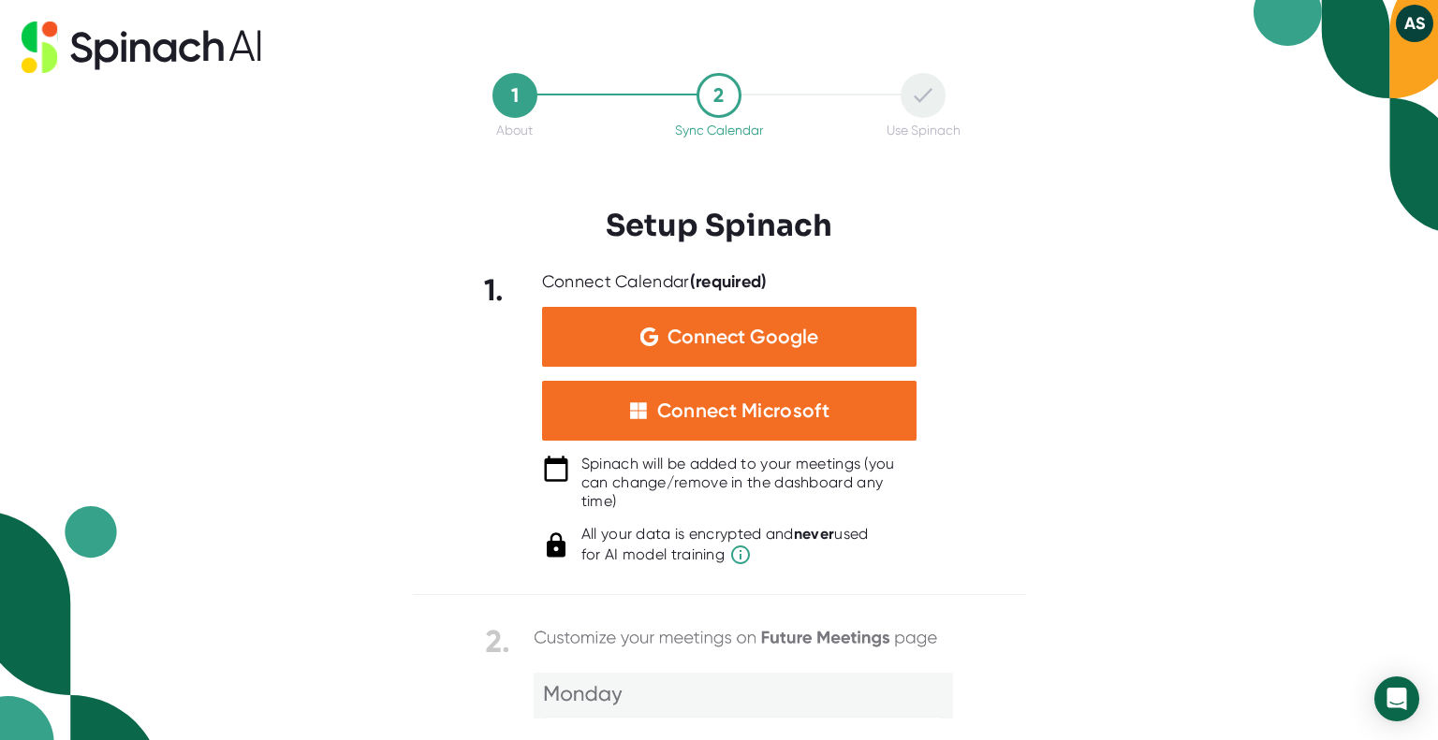
click at [84, 40] on icon at bounding box center [142, 47] width 240 height 51
